Goal: Communication & Community: Answer question/provide support

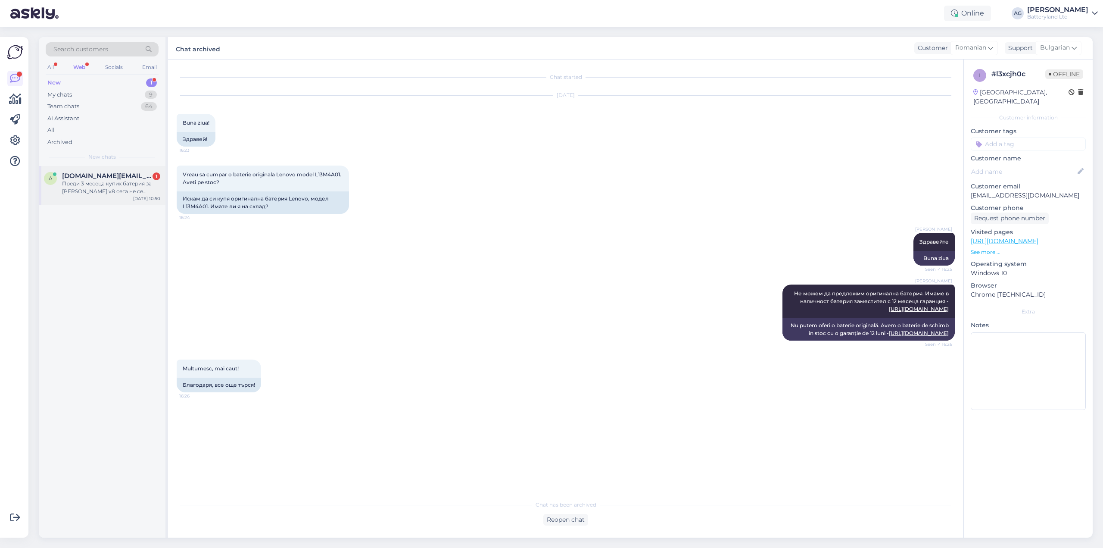
click at [96, 181] on div "Преди 3 месеца купих батерия за [PERSON_NAME] v8 сега не се зарежда светва пост…" at bounding box center [111, 188] width 98 height 16
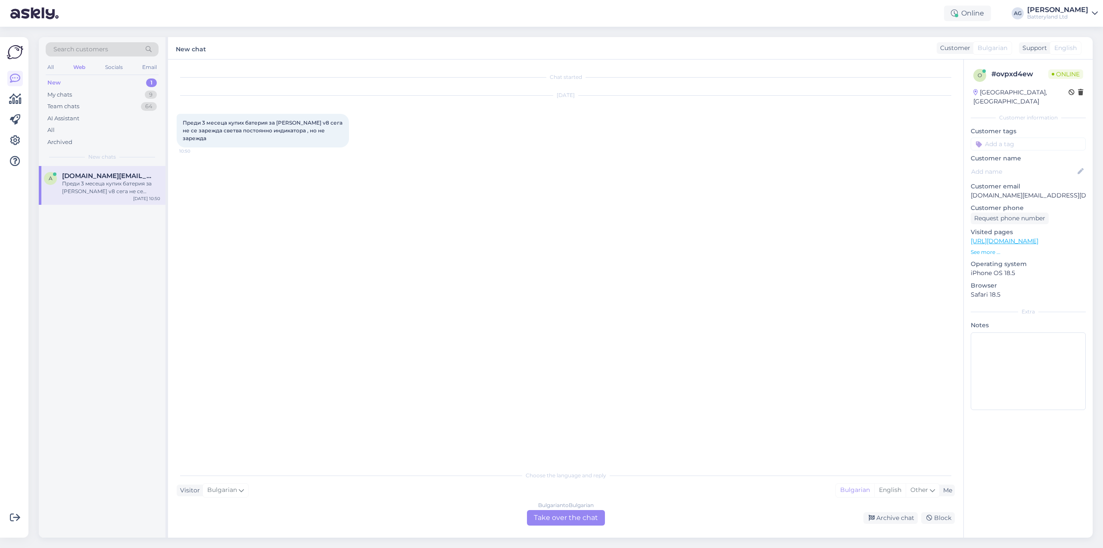
click at [561, 516] on div "Bulgarian to Bulgarian Take over the chat" at bounding box center [566, 518] width 78 height 16
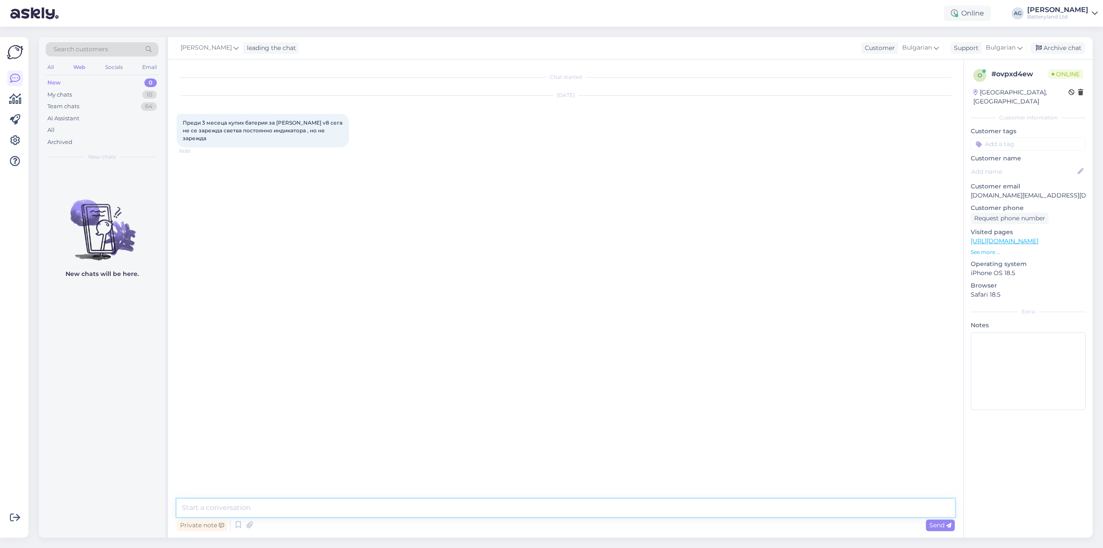
click at [523, 500] on textarea at bounding box center [566, 507] width 778 height 18
type textarea "Здравейте"
click at [403, 506] on textarea at bounding box center [566, 507] width 778 height 18
drag, startPoint x: 989, startPoint y: 186, endPoint x: 970, endPoint y: 187, distance: 19.0
click at [970, 187] on div "o # ovpxd4ew Online [GEOGRAPHIC_DATA], Sofia Customer information Customer tags…" at bounding box center [1028, 240] width 129 height 363
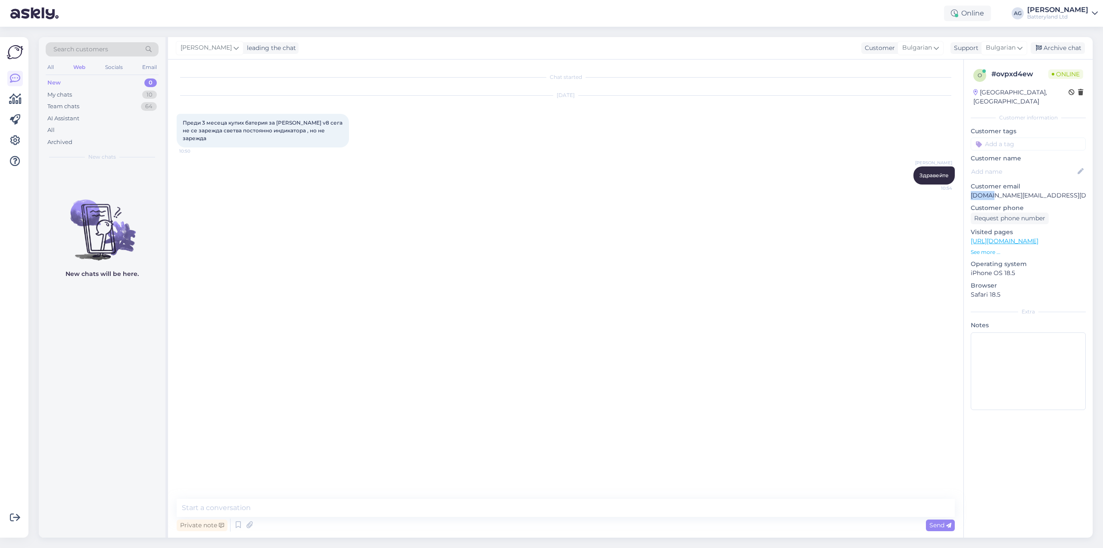
copy p "aynur."
drag, startPoint x: 184, startPoint y: 123, endPoint x: 334, endPoint y: 132, distance: 151.0
click at [334, 132] on span "Преди 3 месеца купих батерия за [PERSON_NAME] v8 сега не се зарежда светва пост…" at bounding box center [263, 130] width 161 height 22
copy span "Преди 3 месеца купих батерия за [PERSON_NAME] v8 сега не се зарежда светва пост…"
click at [382, 304] on div "Chat started [DATE] Преди 3 месеца купих батерия за [PERSON_NAME] v8 сега не се…" at bounding box center [570, 279] width 786 height 423
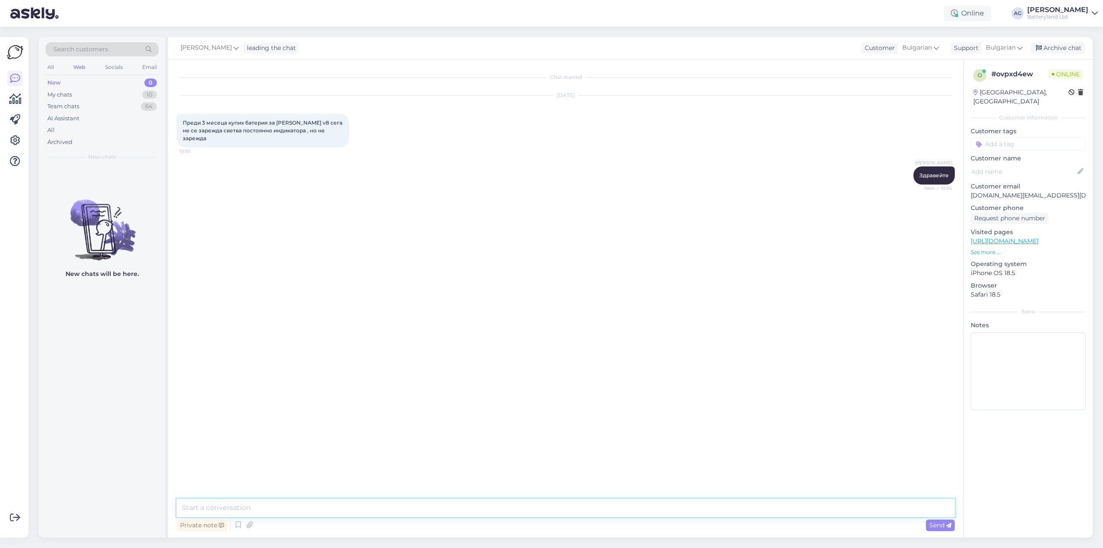
click at [309, 509] on textarea at bounding box center [566, 507] width 778 height 18
click at [266, 509] on textarea at bounding box center [566, 507] width 778 height 18
type textarea "D"
type textarea "Д"
type textarea "О"
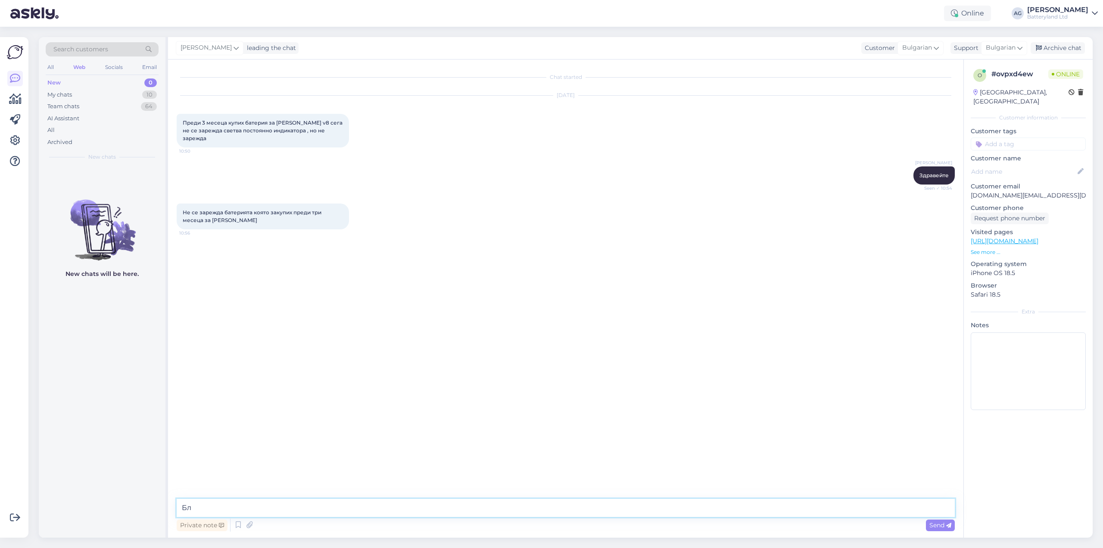
type textarea "Б"
type textarea "Досега е работила нормално и в един момент е спряла да се зарежда, така ли?"
type textarea "С"
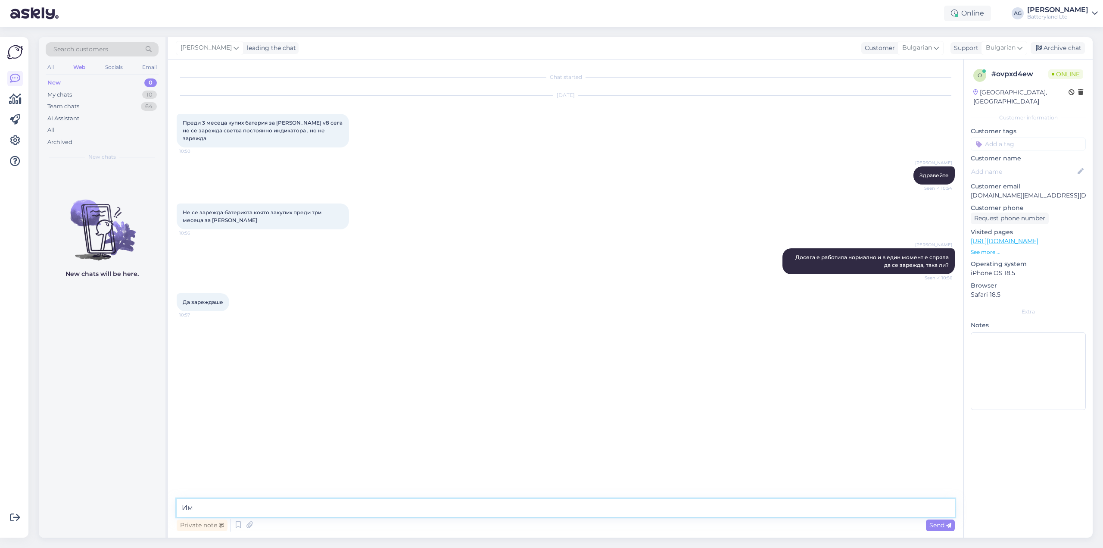
type textarea "[PERSON_NAME]"
type textarea "С"
type textarea "Ясно. Разбрах. Старата ви батерия работи ли все още и пазите ли я, за да пробва…"
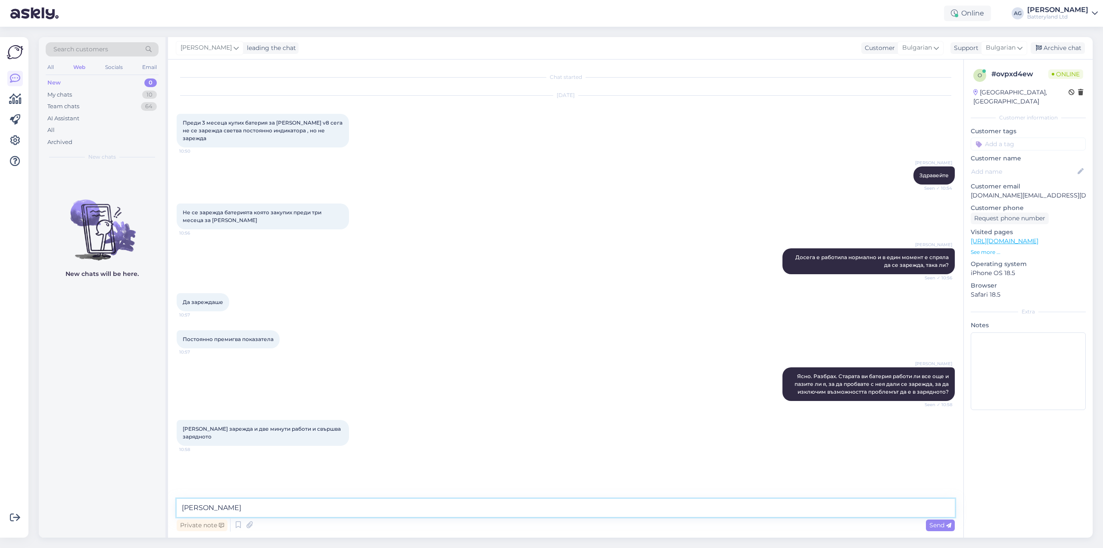
type textarea "[PERSON_NAME]"
type textarea "О"
type textarea "Ясно, значи все пак я зарежда, но работи само няколко минути?"
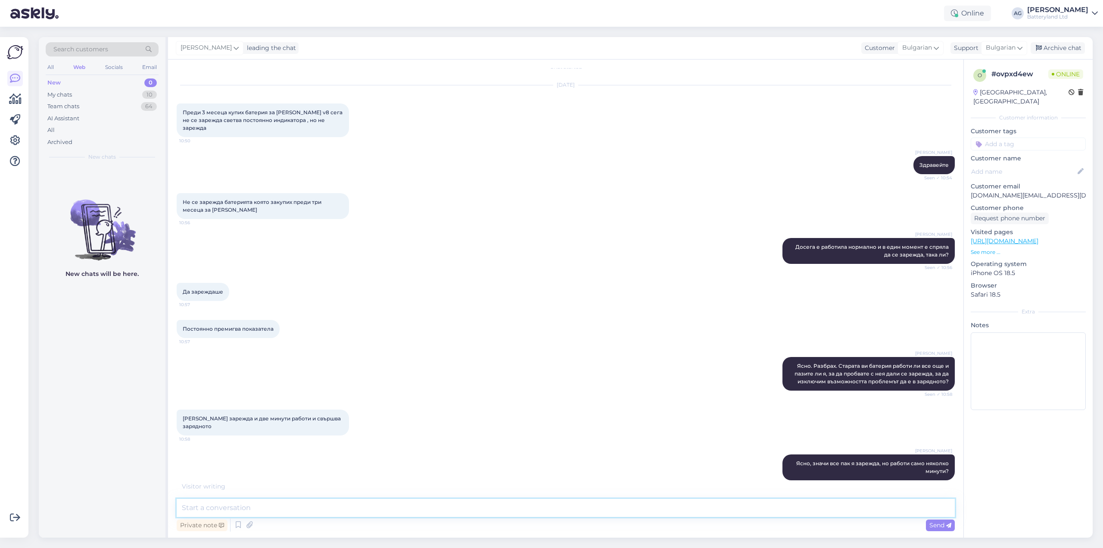
scroll to position [38, 0]
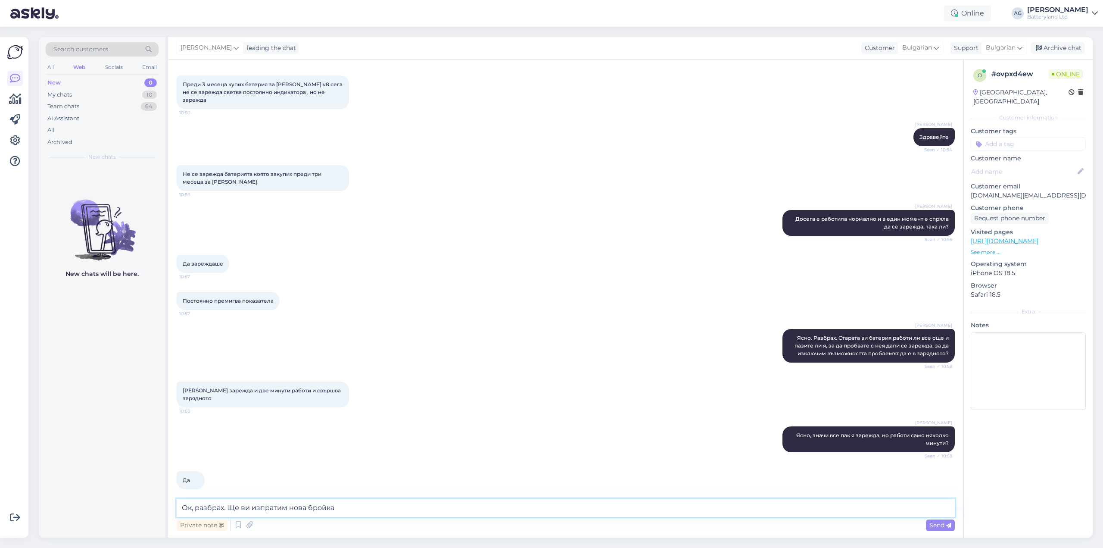
type textarea "Ок, разбрах. Ще ви изпратим нова бройка."
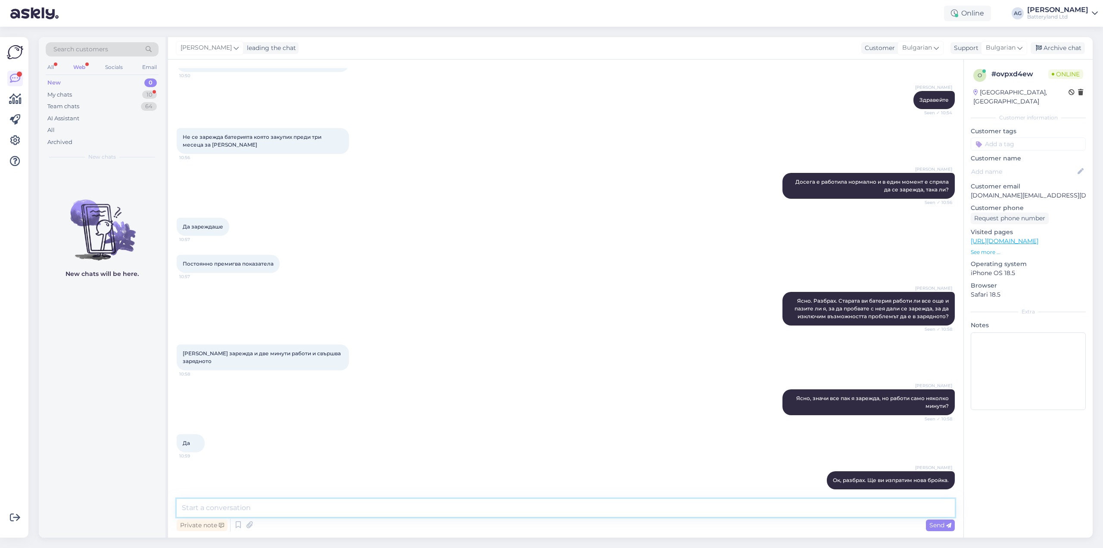
scroll to position [112, 0]
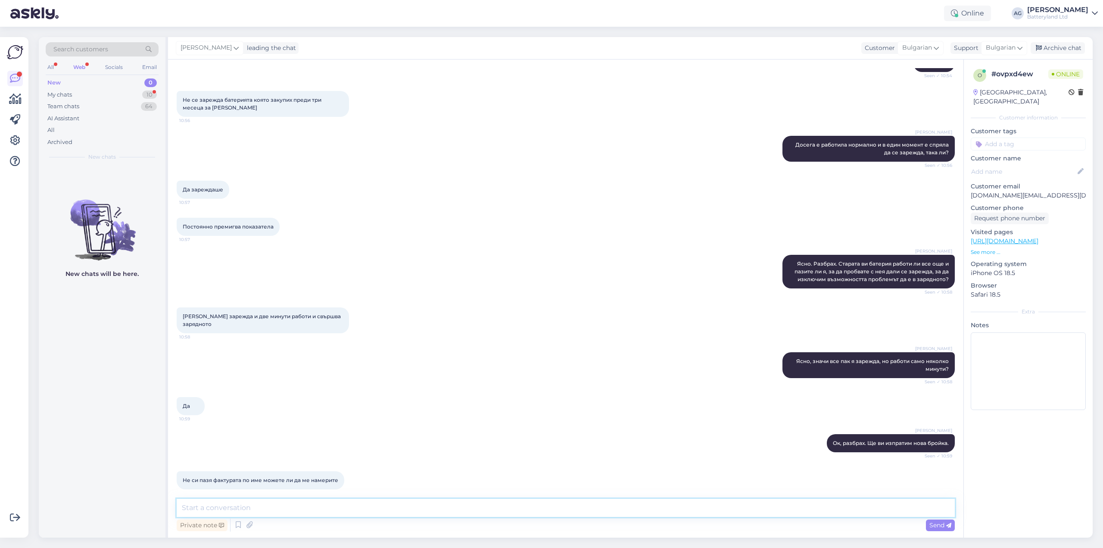
click at [266, 506] on textarea at bounding box center [566, 507] width 778 height 18
click at [302, 510] on textarea at bounding box center [566, 507] width 778 height 18
type textarea "Т"
type textarea "Щ"
click at [306, 505] on textarea at bounding box center [566, 507] width 778 height 18
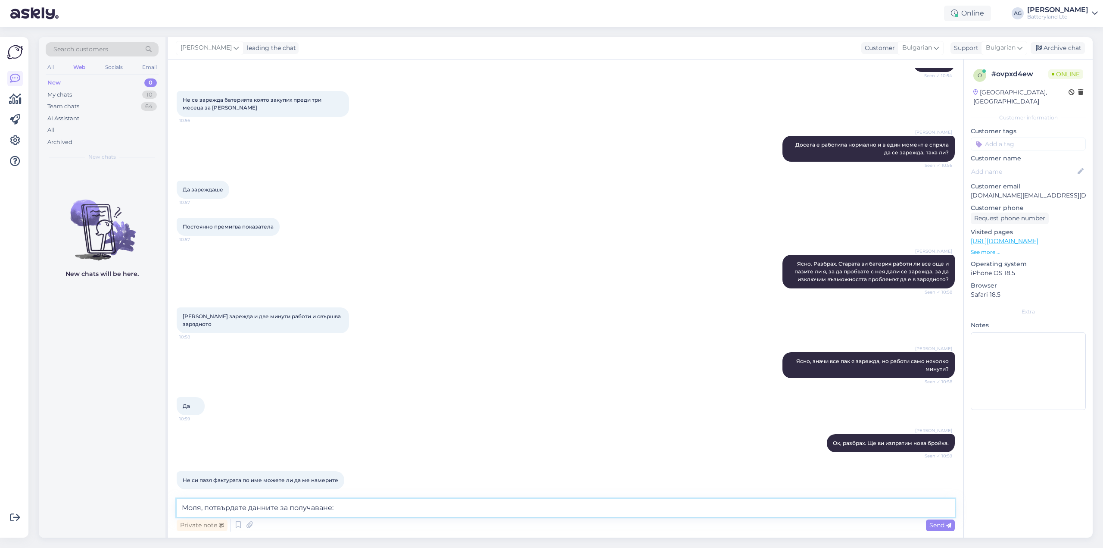
paste textarea "[PERSON_NAME] гр. [GEOGRAPHIC_DATA] [7500], [GEOGRAPHIC_DATA], ул. ТУТРАКАН No …"
type textarea "Моля, потвърдете данните за получаване: [PERSON_NAME] гр. [GEOGRAPHIC_DATA] [75…"
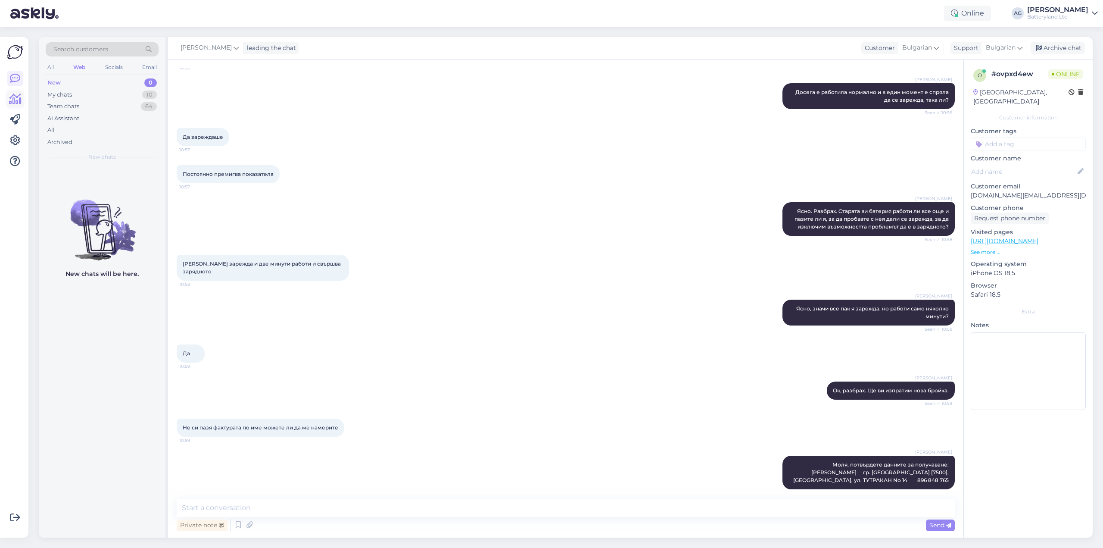
scroll to position [202, 0]
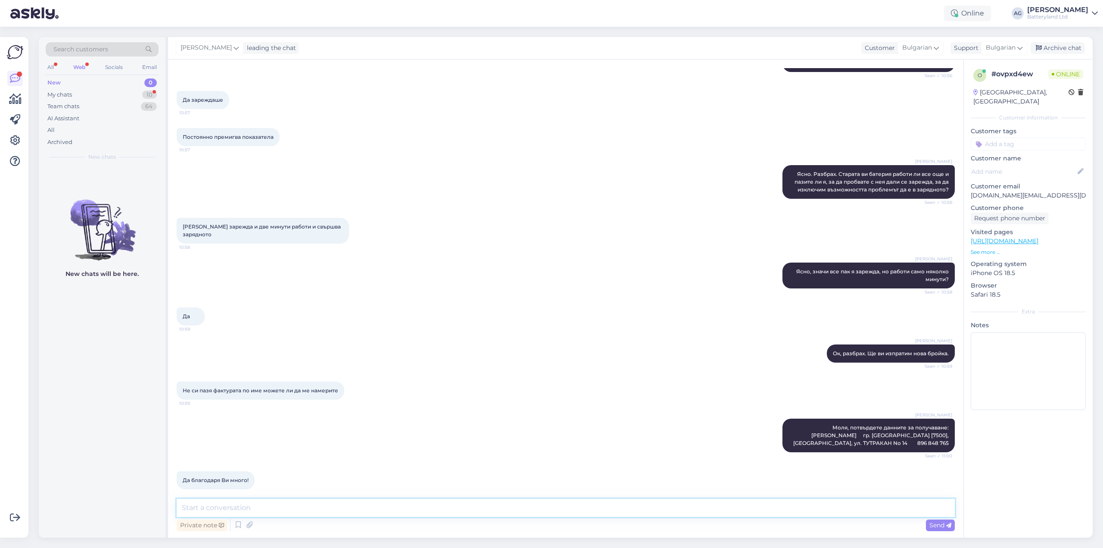
drag, startPoint x: 579, startPoint y: 513, endPoint x: 659, endPoint y: 418, distance: 123.8
click at [579, 513] on textarea at bounding box center [566, 507] width 778 height 18
type textarea "Моля. [PERSON_NAME], когато получите новата батерия, за да кажете дали всичко е…"
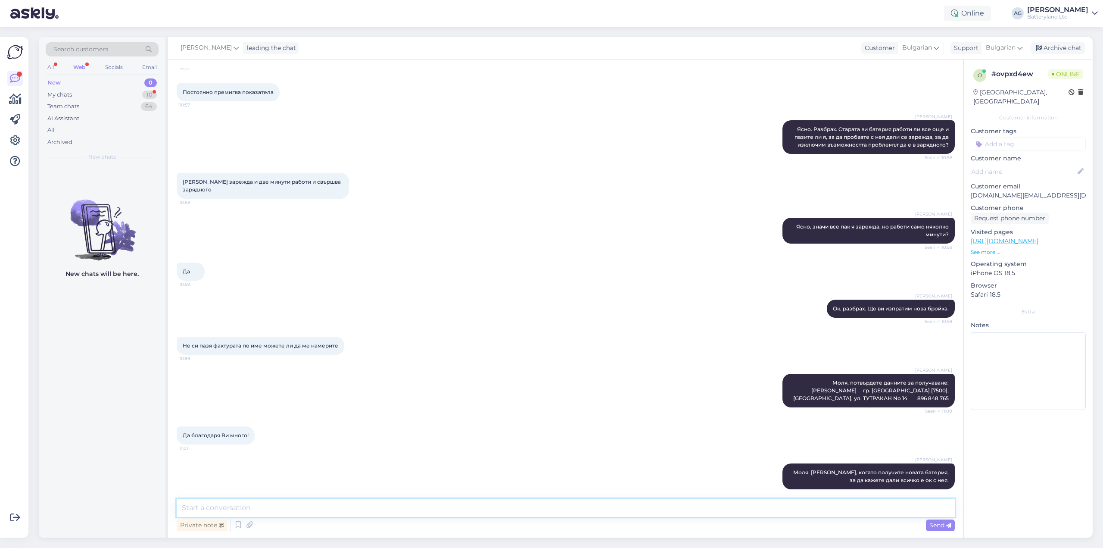
scroll to position [321, 0]
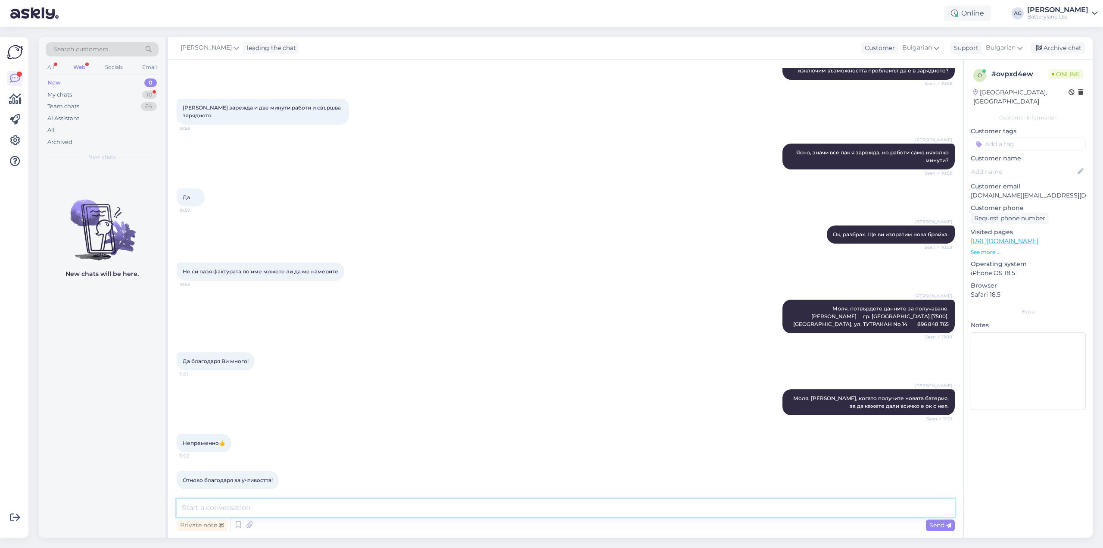
click at [313, 510] on textarea at bounding box center [566, 507] width 778 height 18
click at [607, 507] on textarea "Моля. Успешен ден. Ако сте доволни от услугите ни, можете да ни оставите оценка…" at bounding box center [566, 507] width 778 height 18
paste textarea "[URL][DOMAIN_NAME]"
type textarea "Моля. Успешен ден. Ако сте доволни от услугите ни, можете да ни оставите оценка…"
click at [935, 522] on span "Send" at bounding box center [940, 525] width 22 height 8
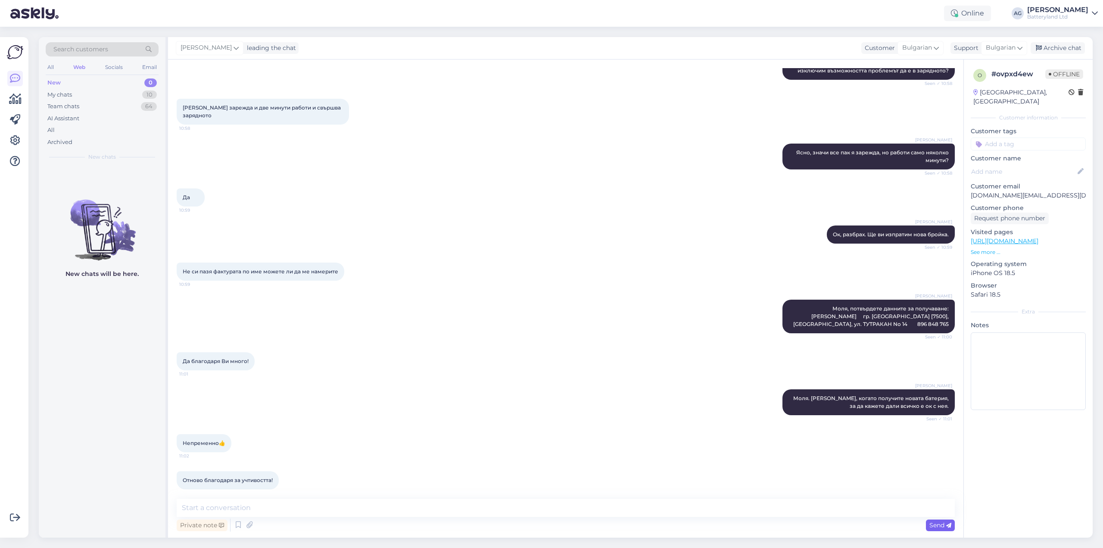
scroll to position [373, 0]
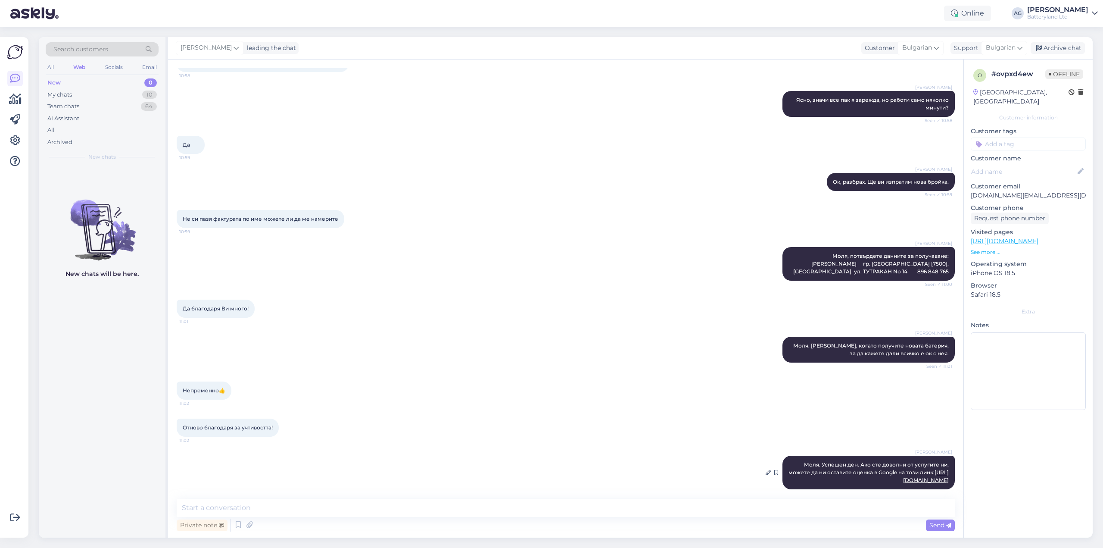
drag, startPoint x: 882, startPoint y: 473, endPoint x: 942, endPoint y: 470, distance: 59.9
click at [942, 470] on div "[PERSON_NAME]. Успешен ден. Ако сте доволни от услугите ни, можете да ни остави…" at bounding box center [868, 472] width 172 height 34
copy link "[URL][DOMAIN_NAME]"
